Goal: Information Seeking & Learning: Learn about a topic

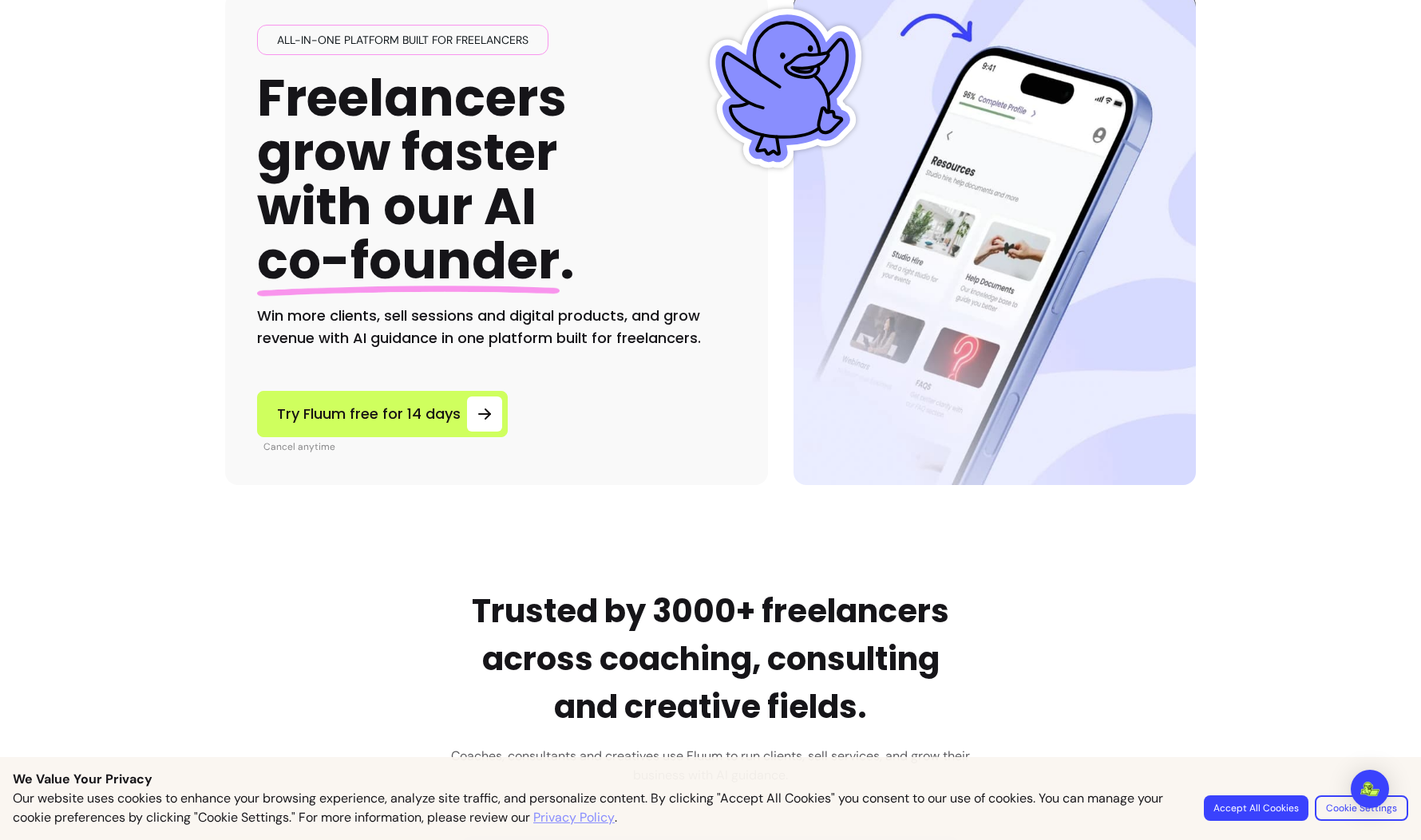
scroll to position [128, 0]
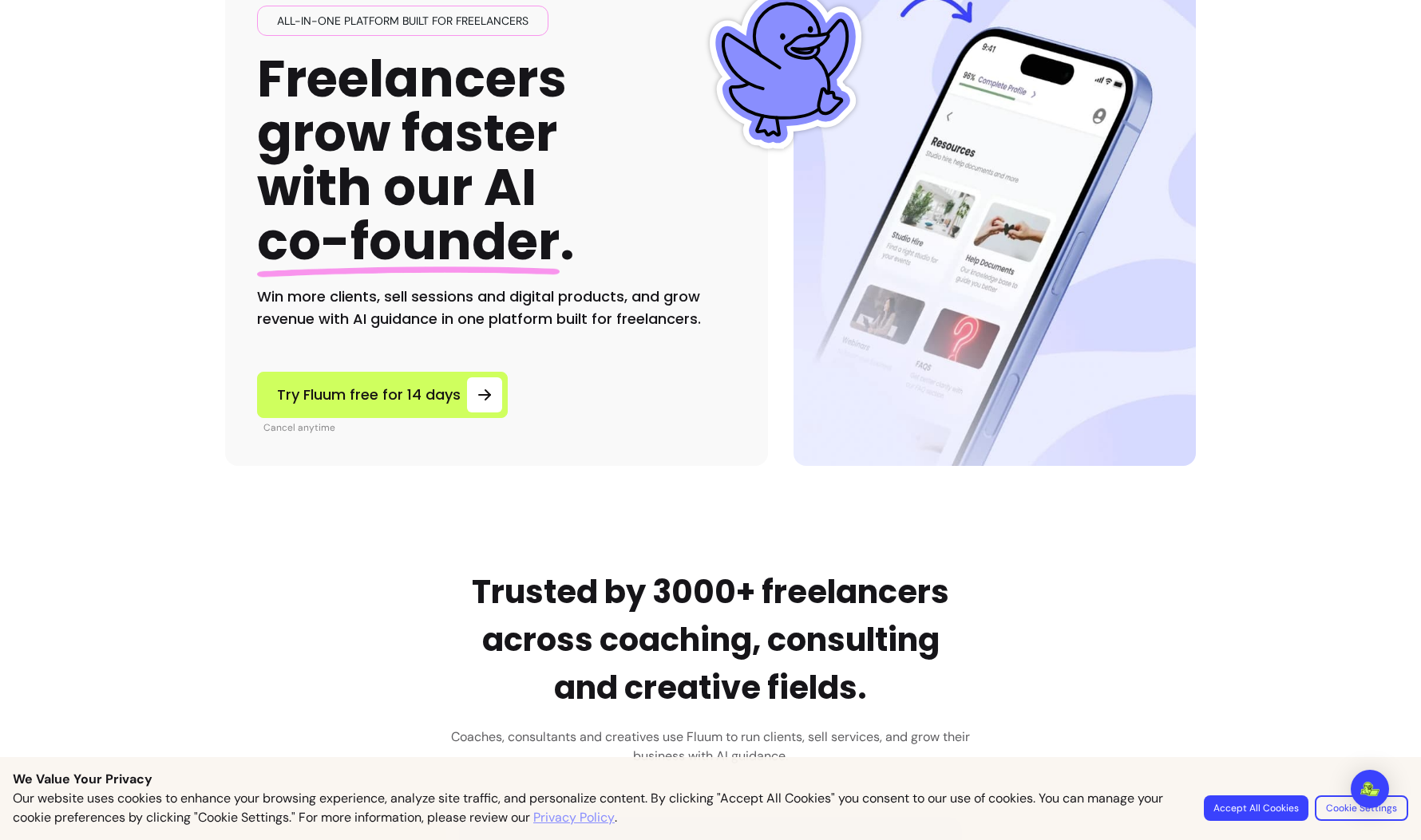
click at [1245, 818] on button "Accept All Cookies" at bounding box center [1256, 809] width 104 height 26
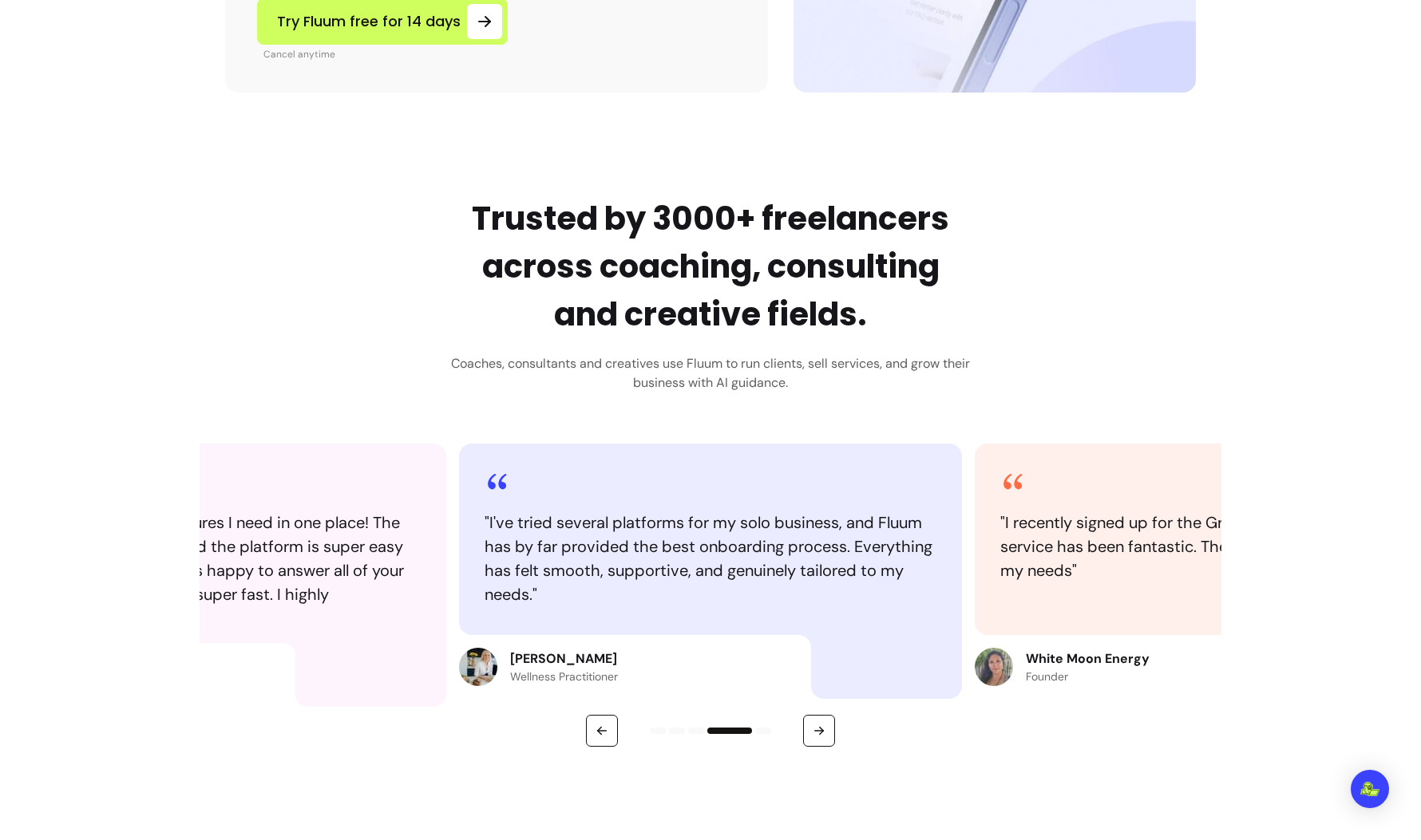
scroll to position [0, 0]
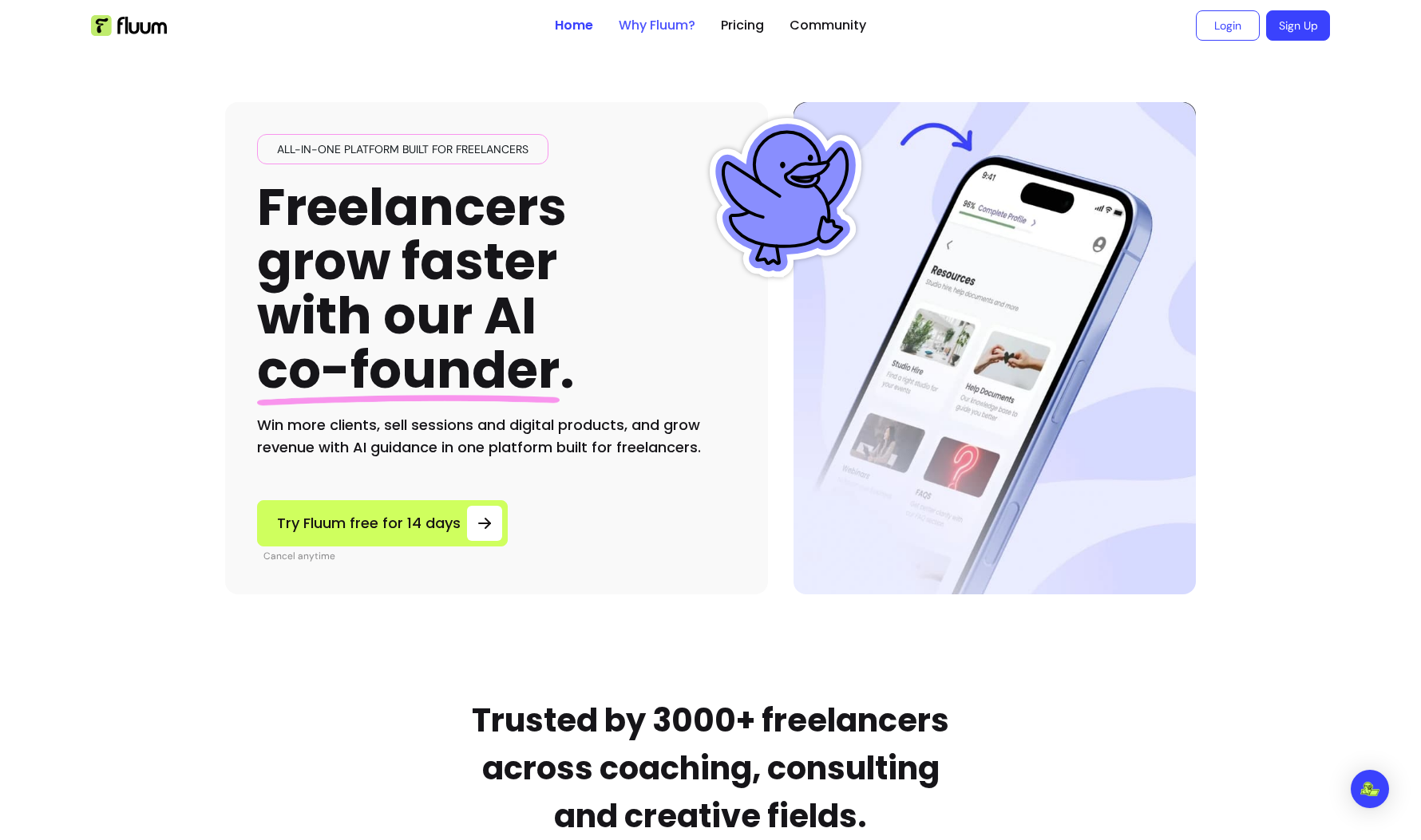
click at [646, 33] on link "Why Fluum?" at bounding box center [658, 26] width 77 height 19
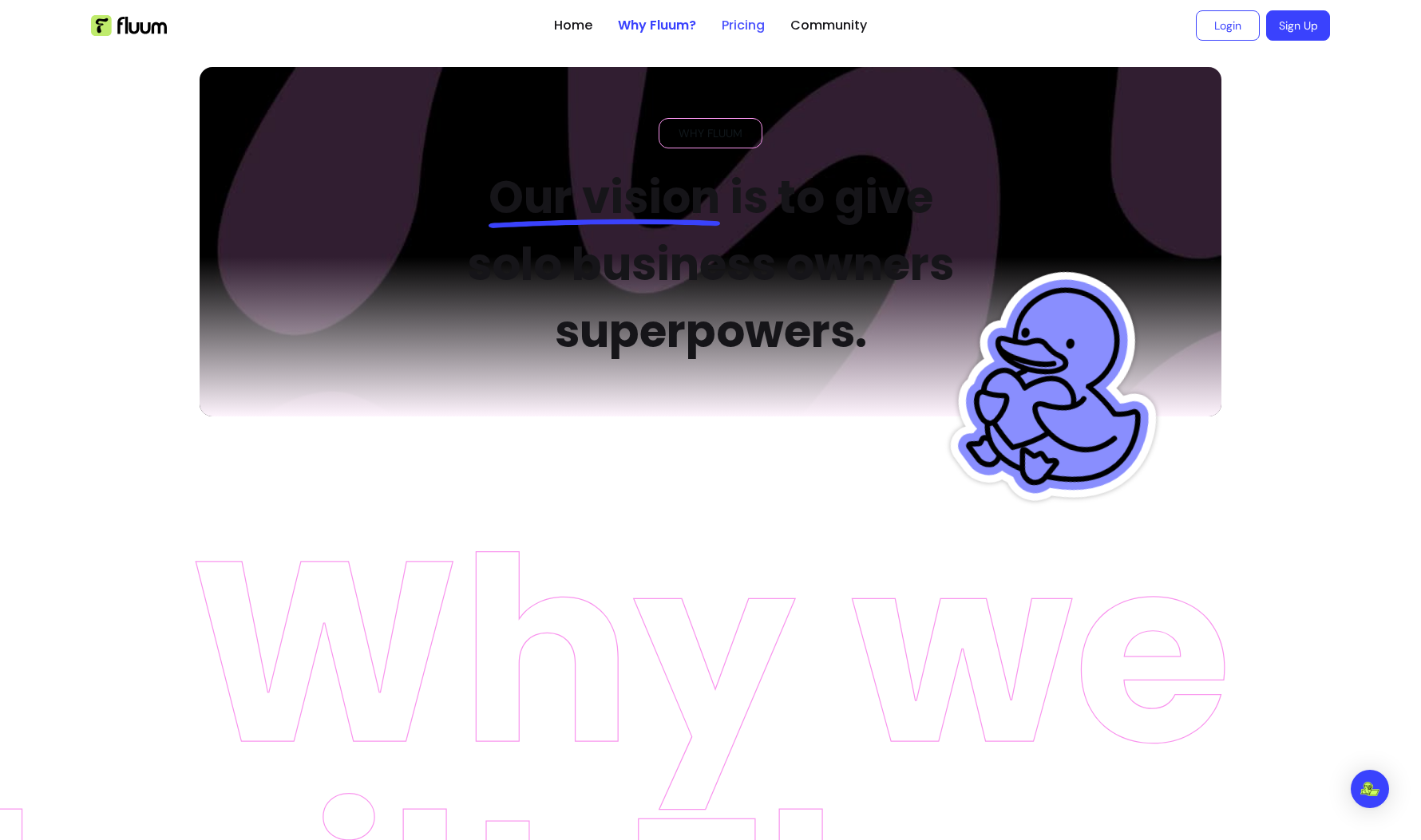
click at [747, 16] on link "Pricing" at bounding box center [743, 26] width 43 height 19
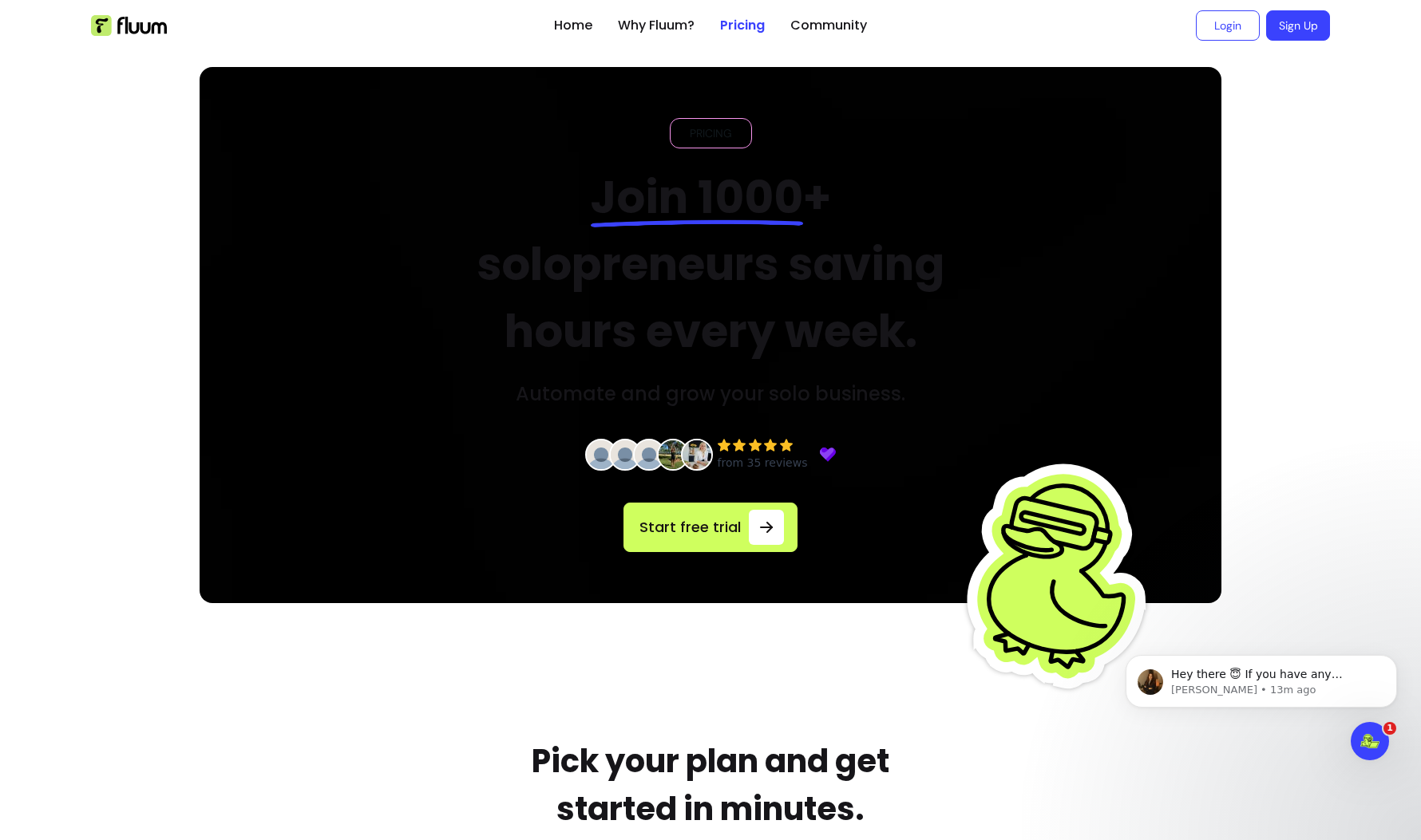
click at [156, 13] on ul at bounding box center [316, 26] width 451 height 51
click at [147, 22] on img at bounding box center [128, 26] width 76 height 21
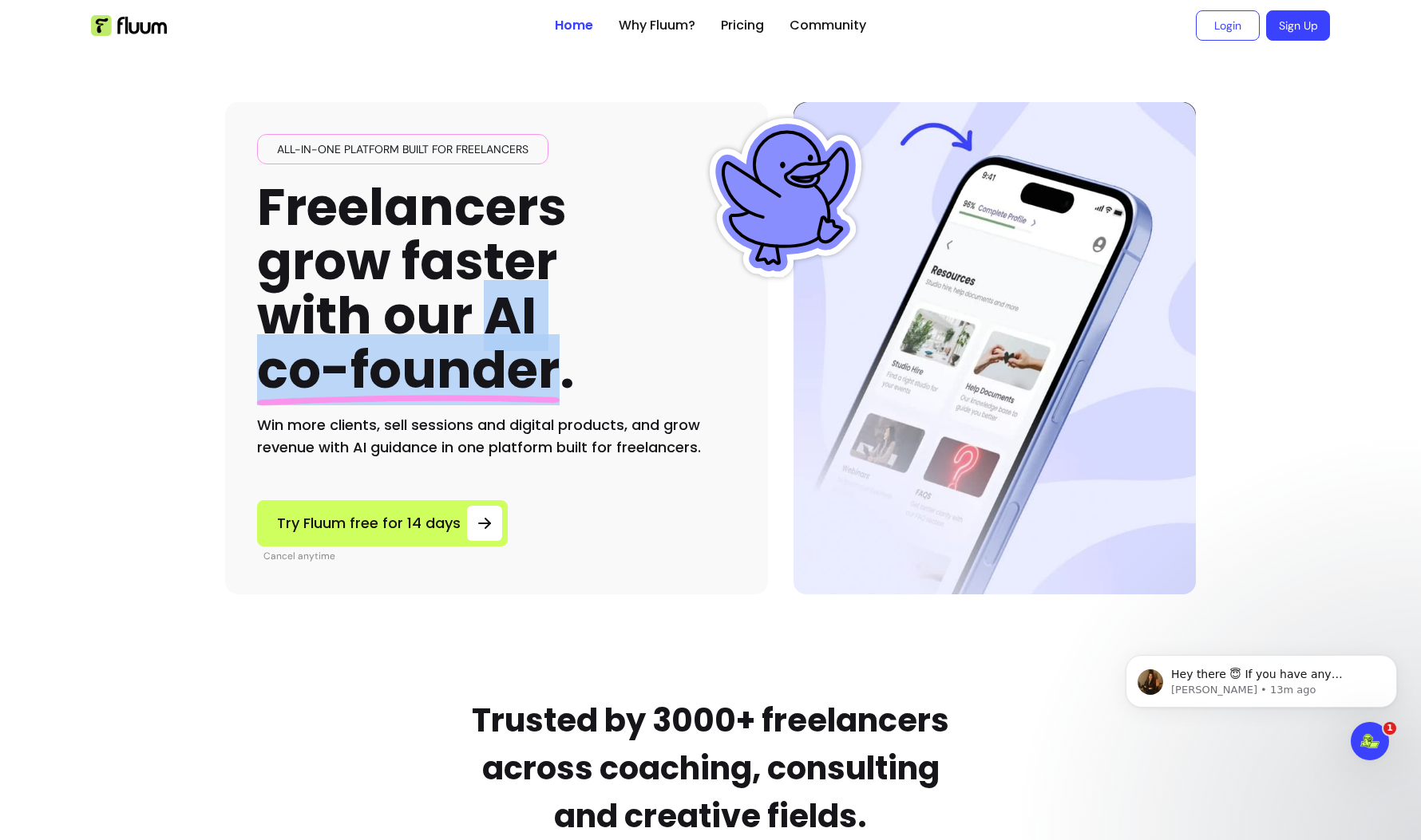
drag, startPoint x: 492, startPoint y: 313, endPoint x: 549, endPoint y: 363, distance: 75.8
click at [549, 363] on h1 "Freelancers grow faster with our AI co-founder ." at bounding box center [416, 289] width 318 height 218
